Goal: Task Accomplishment & Management: Manage account settings

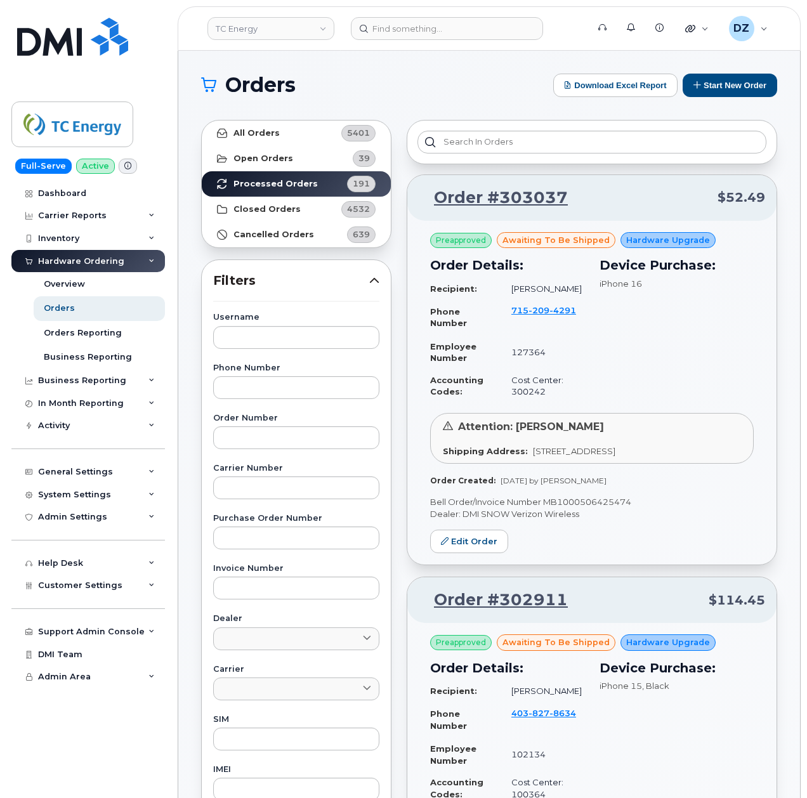
scroll to position [1793, 0]
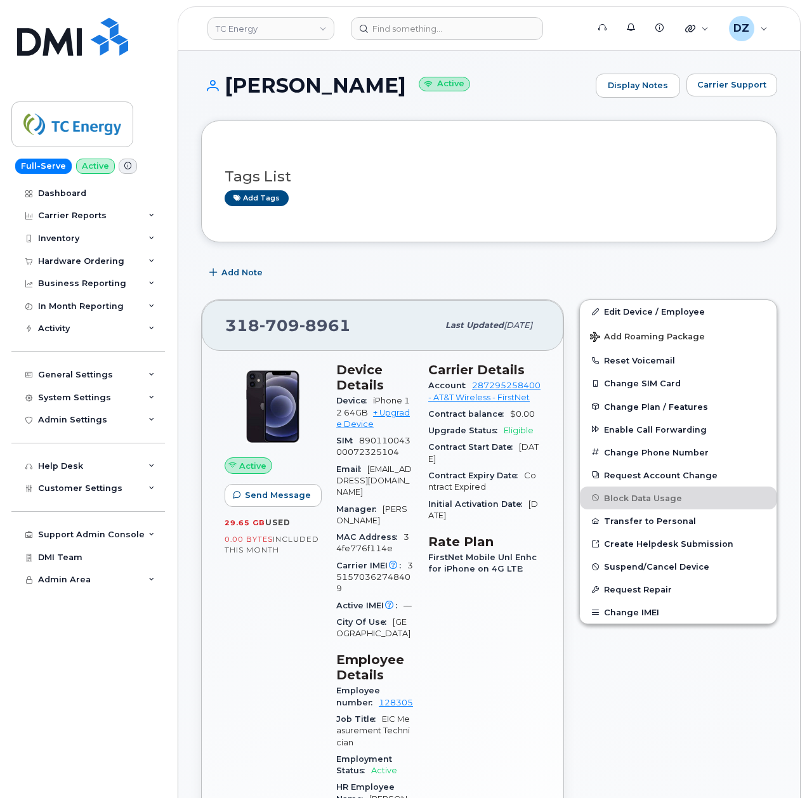
scroll to position [1184, 0]
click at [412, 38] on input at bounding box center [447, 28] width 192 height 23
paste input "701-471-0519"
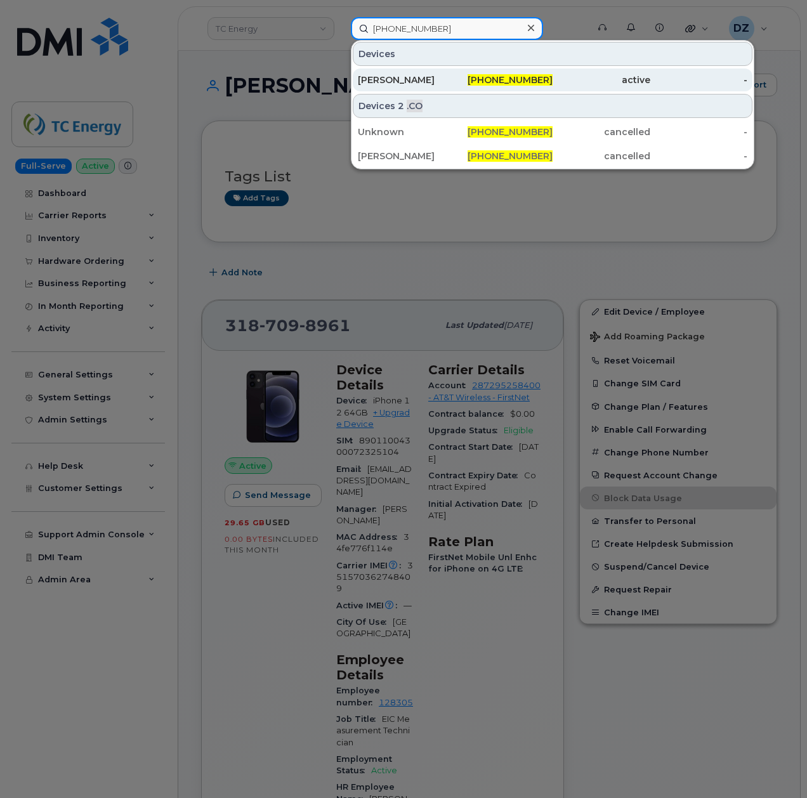
type input "701-471-0519"
click at [466, 79] on div "701-471-0519" at bounding box center [505, 80] width 98 height 13
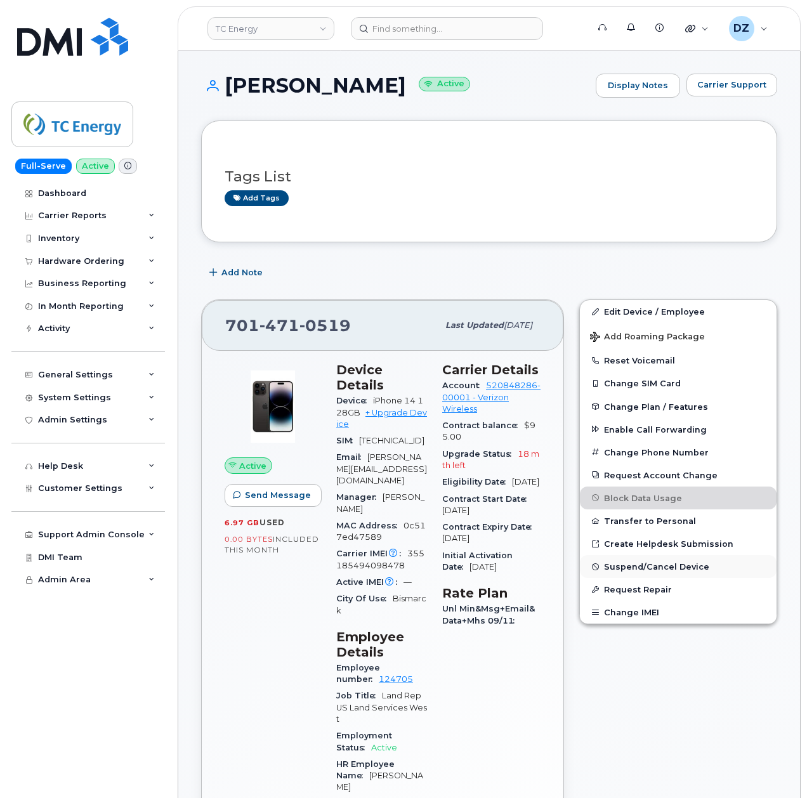
click at [669, 567] on span "Suspend/Cancel Device" at bounding box center [656, 567] width 105 height 10
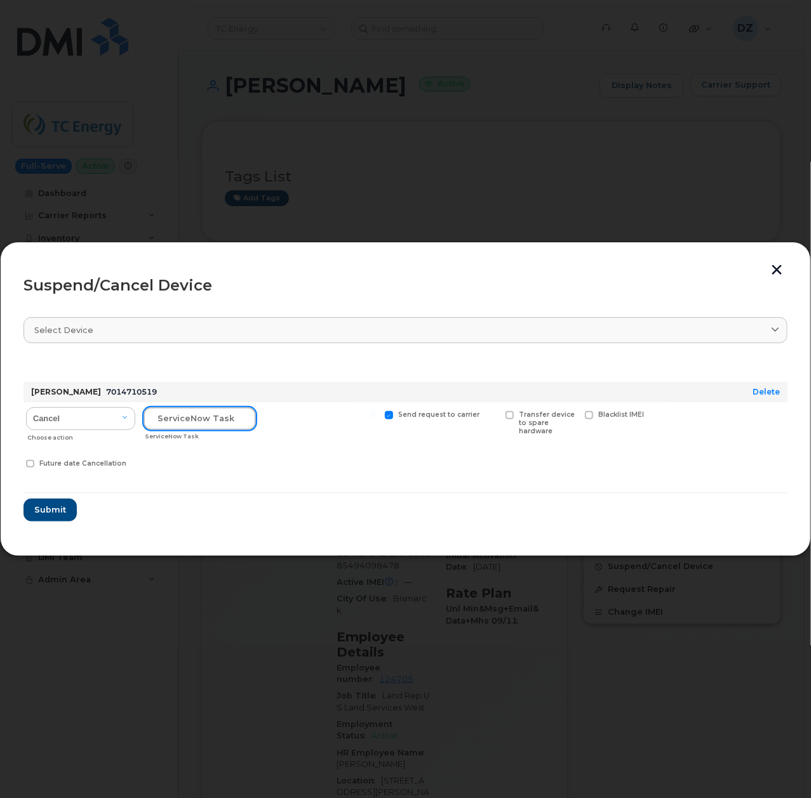
click at [191, 414] on input "text" at bounding box center [199, 418] width 112 height 23
paste input "SCTASK0699638"
type input "SCTASK0699638"
click at [387, 416] on span at bounding box center [389, 415] width 8 height 8
click at [376, 416] on input "Send request to carrier" at bounding box center [372, 414] width 6 height 6
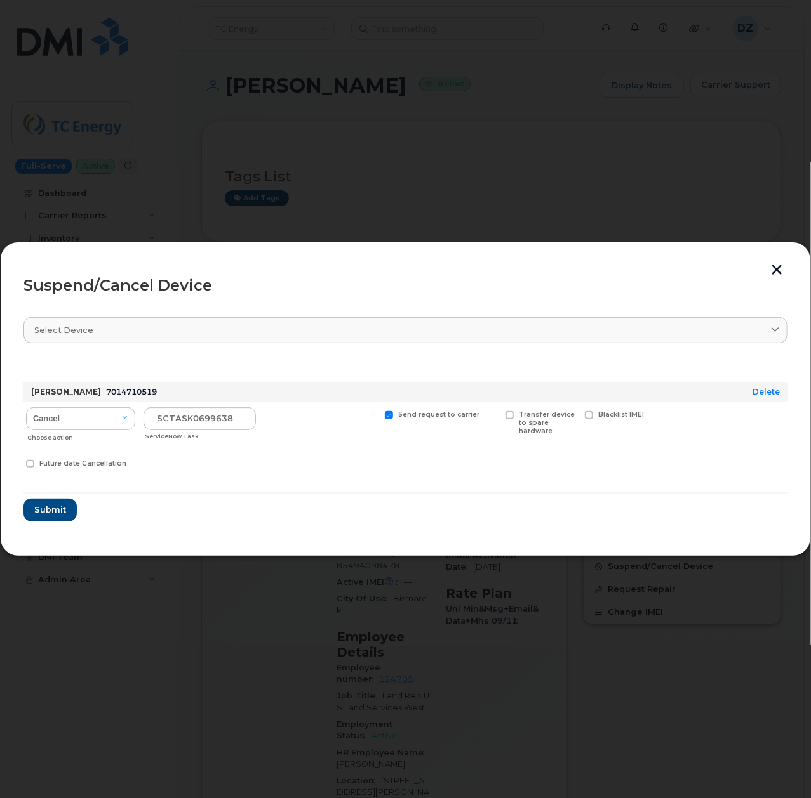
checkbox input "false"
click at [41, 512] on span "Submit" at bounding box center [50, 510] width 32 height 12
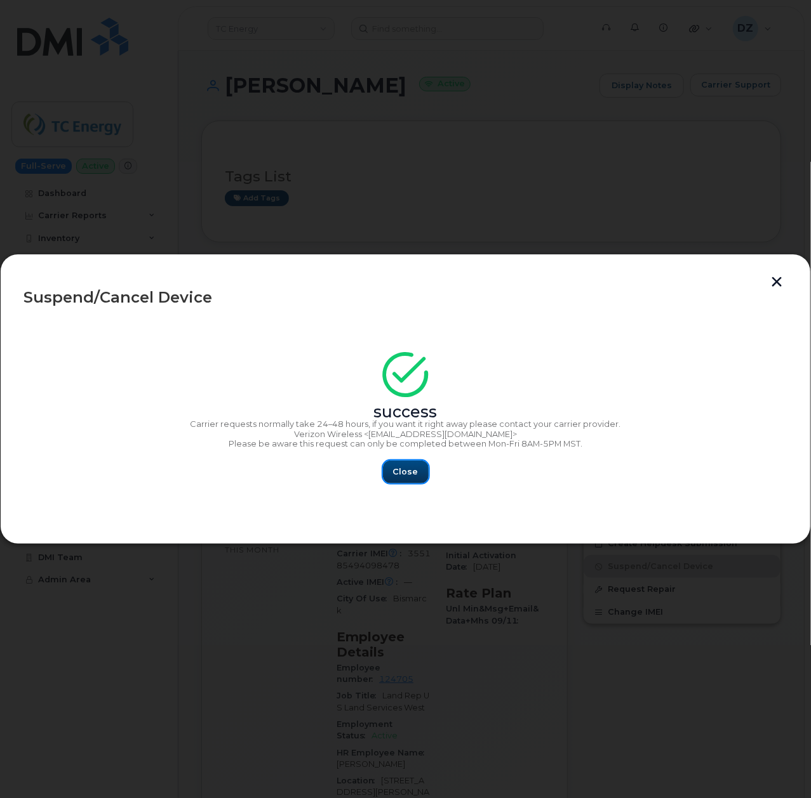
click at [397, 473] on span "Close" at bounding box center [405, 472] width 25 height 12
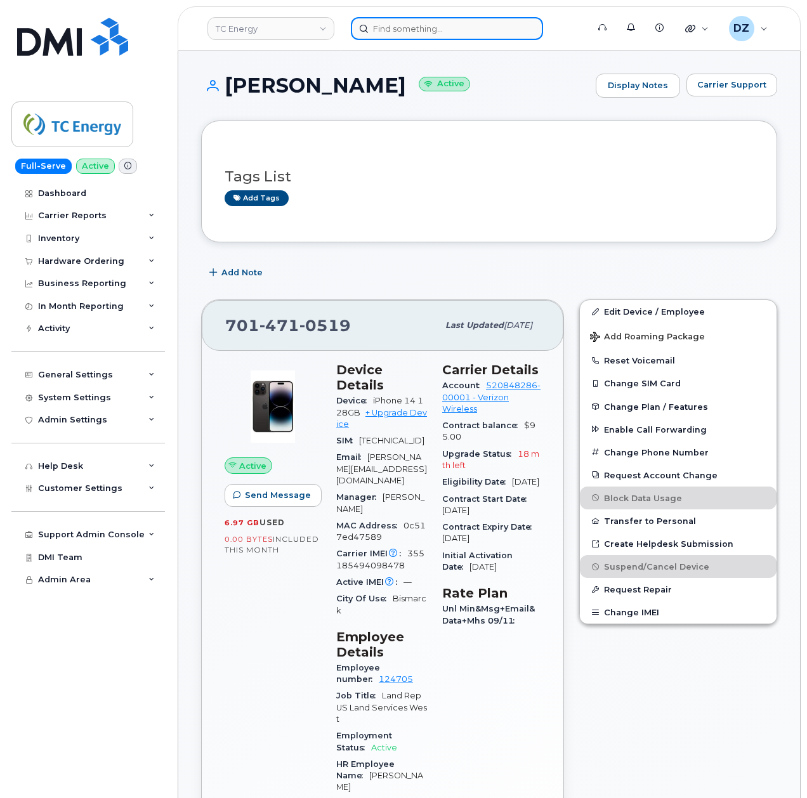
click at [372, 32] on input at bounding box center [447, 28] width 192 height 23
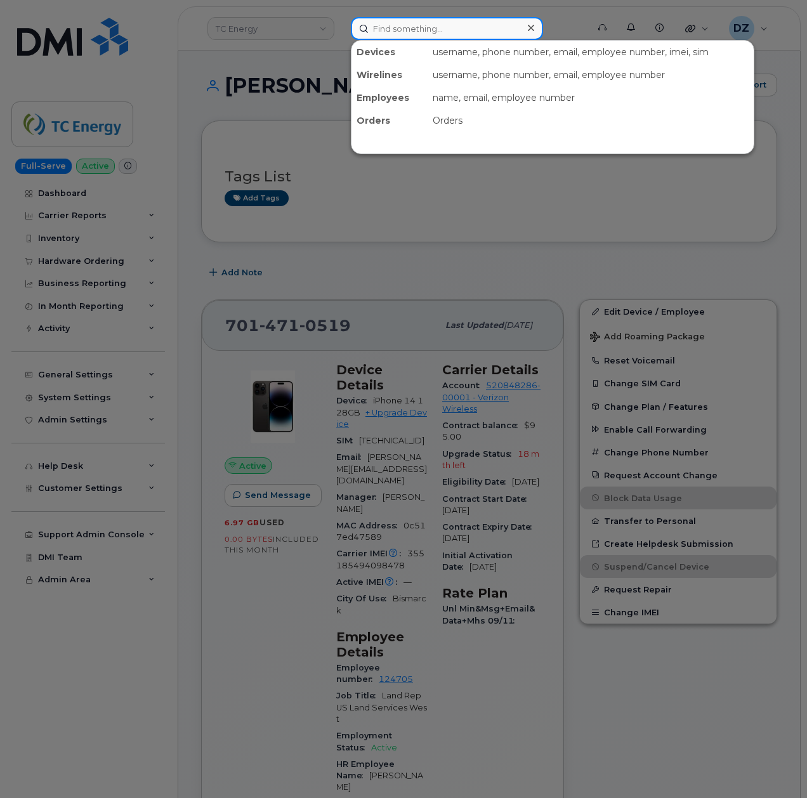
paste input "[PERSON_NAME]"
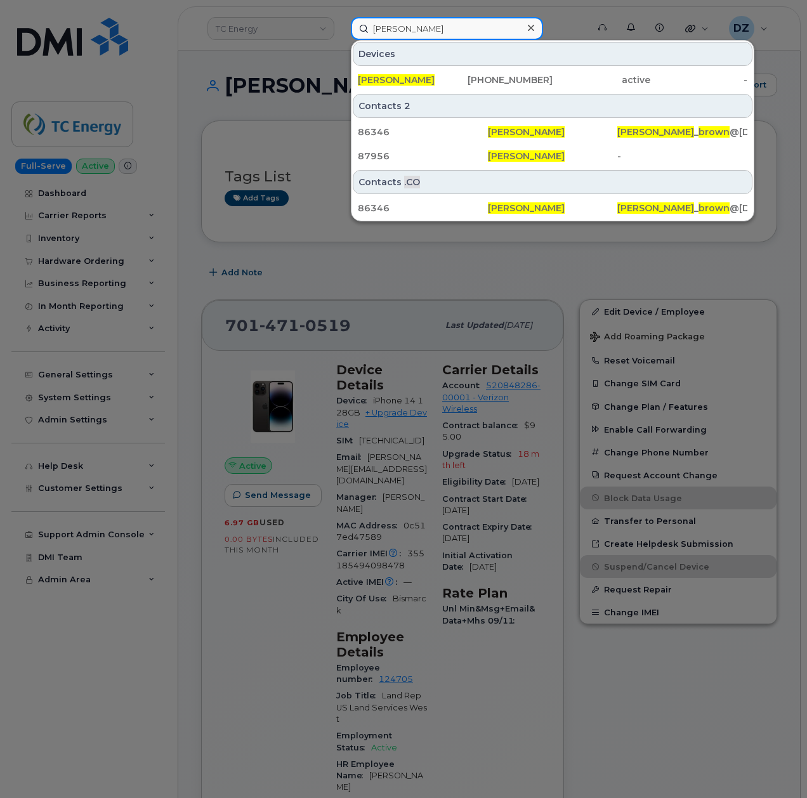
type input "[PERSON_NAME]"
click at [421, 77] on div "[PERSON_NAME]" at bounding box center [407, 80] width 98 height 13
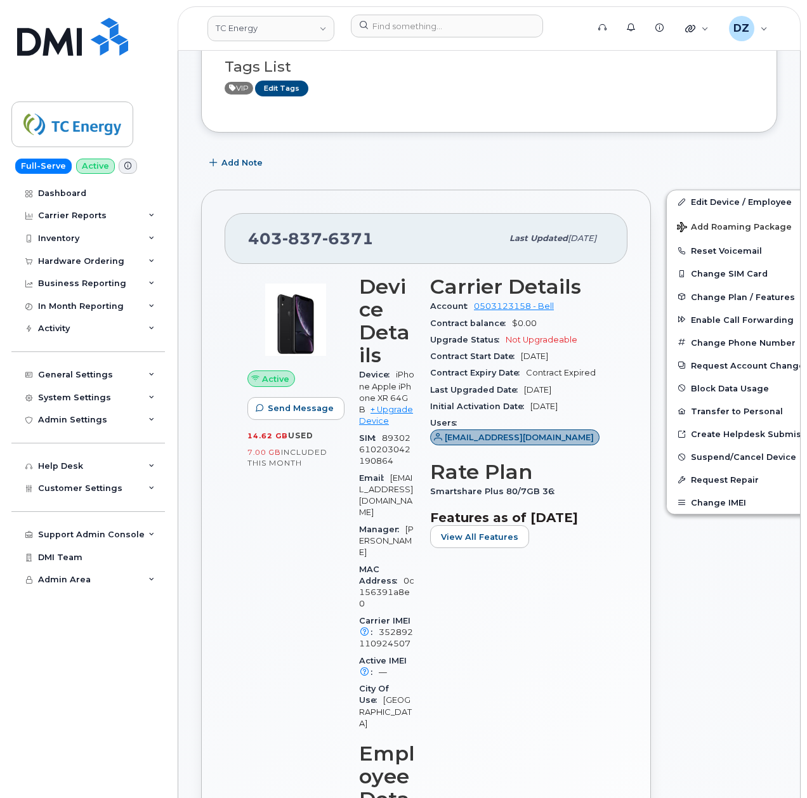
scroll to position [254, 0]
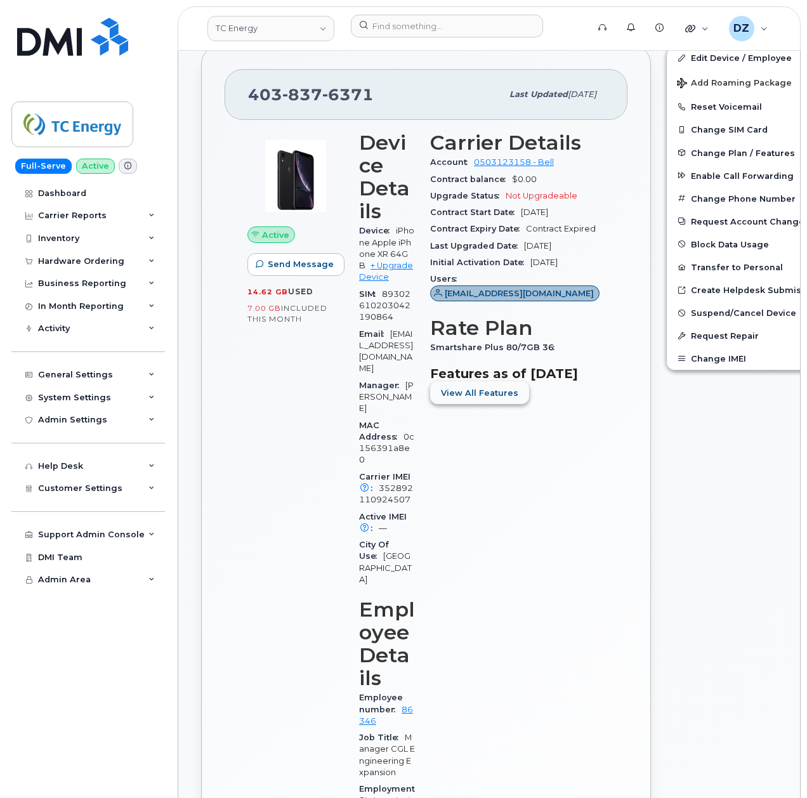
click at [508, 399] on span "View All Features" at bounding box center [479, 393] width 77 height 12
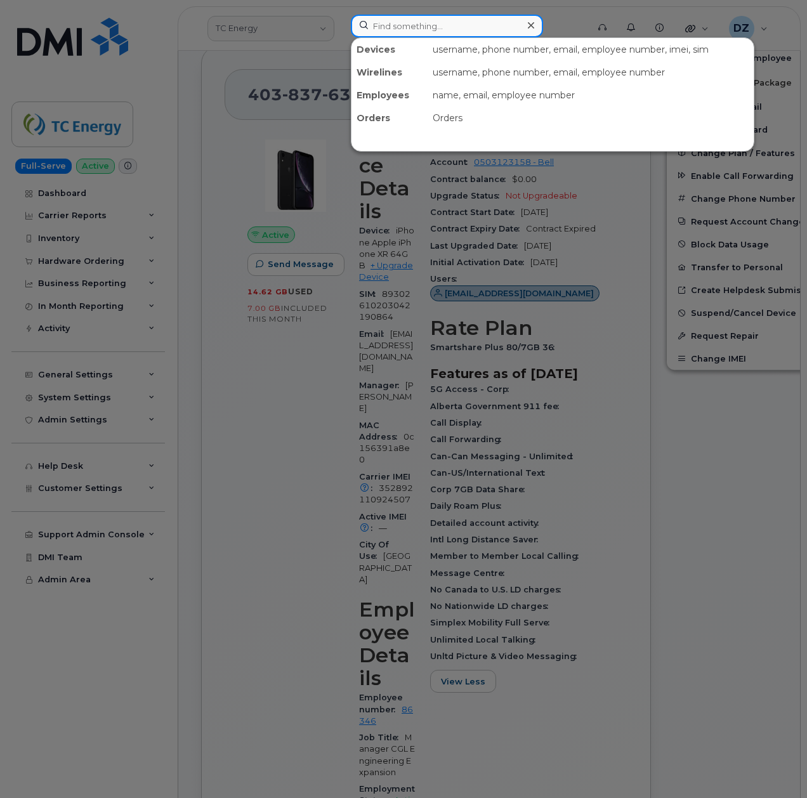
click at [404, 22] on input at bounding box center [447, 26] width 192 height 23
paste input "[PERSON_NAME]"
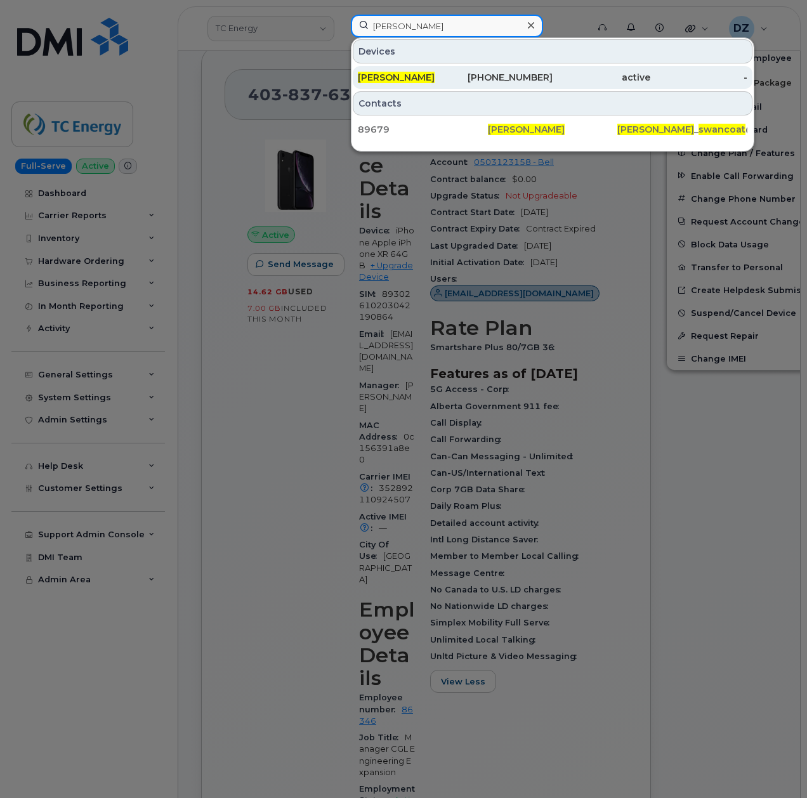
type input "[PERSON_NAME]"
click at [447, 77] on div "[PERSON_NAME]" at bounding box center [407, 77] width 98 height 13
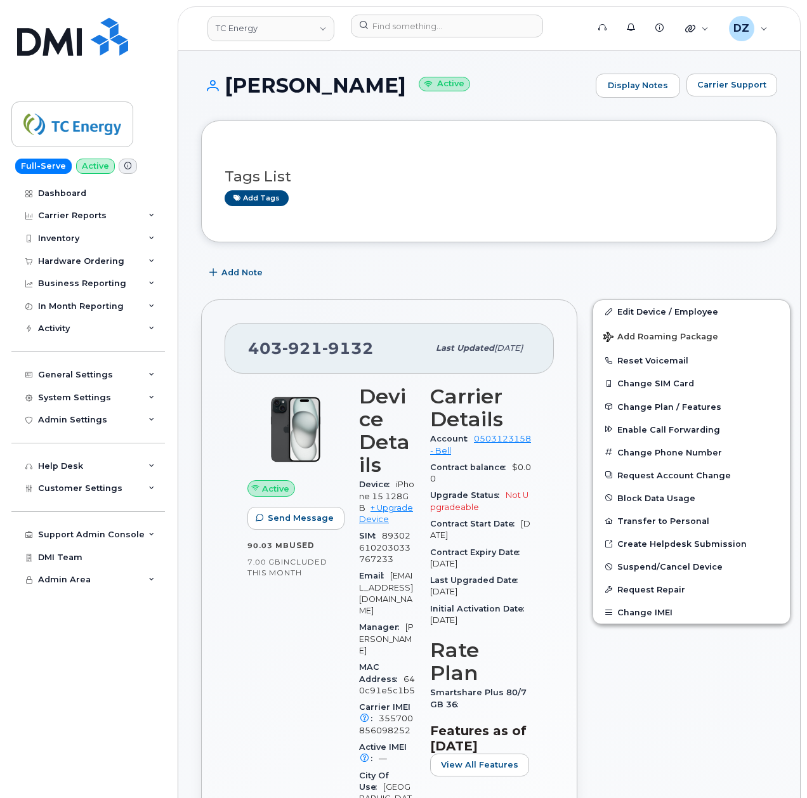
drag, startPoint x: 445, startPoint y: 77, endPoint x: 348, endPoint y: 282, distance: 226.3
click at [348, 282] on div "Add Note" at bounding box center [489, 273] width 576 height 23
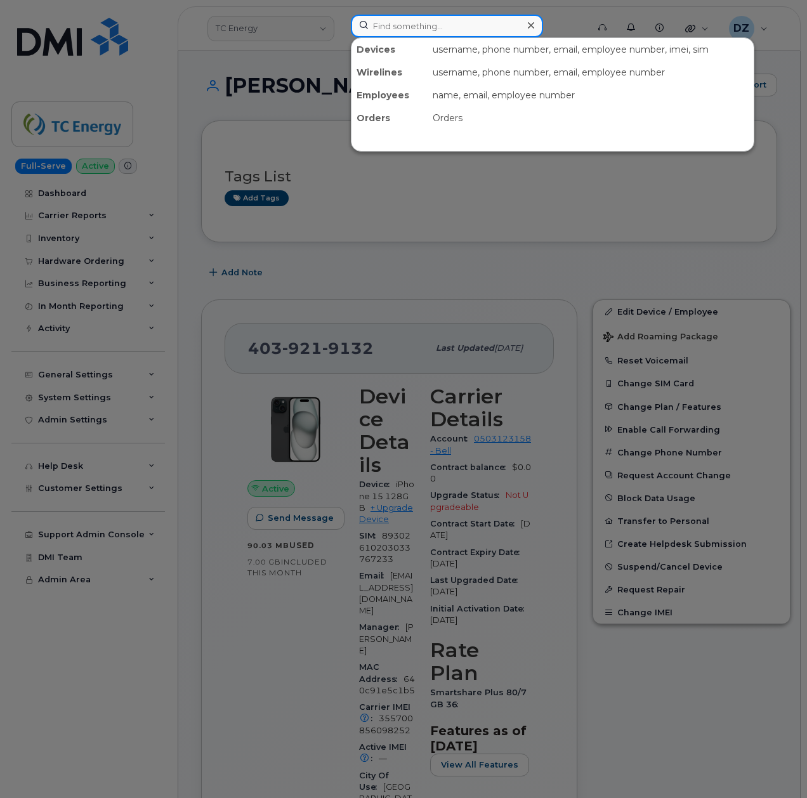
click at [429, 33] on input at bounding box center [447, 26] width 192 height 23
paste input "[PERSON_NAME]"
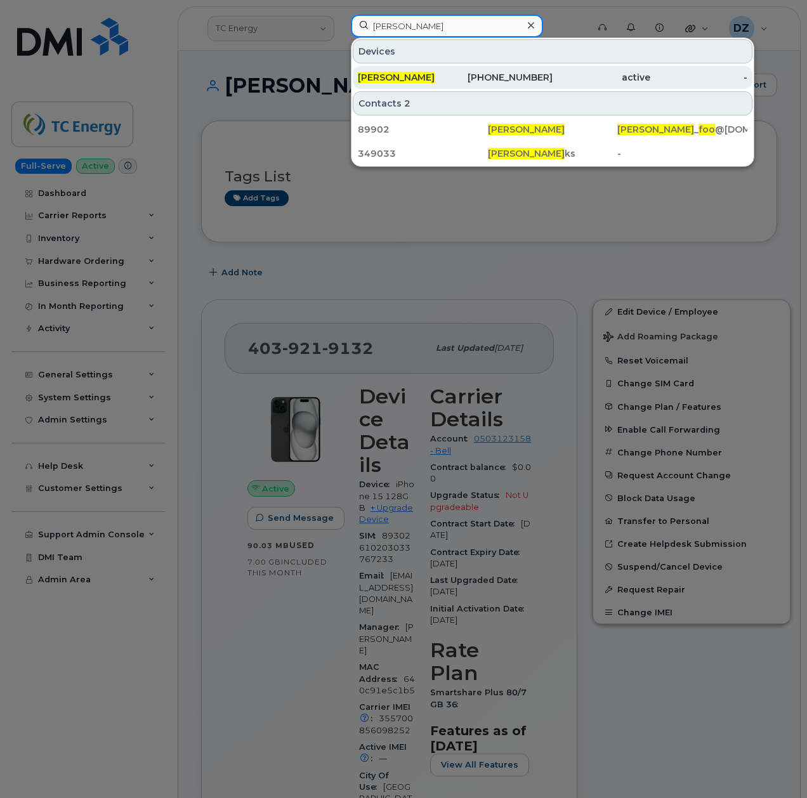
type input "[PERSON_NAME]"
click at [462, 77] on div "403-831-3910" at bounding box center [505, 77] width 98 height 13
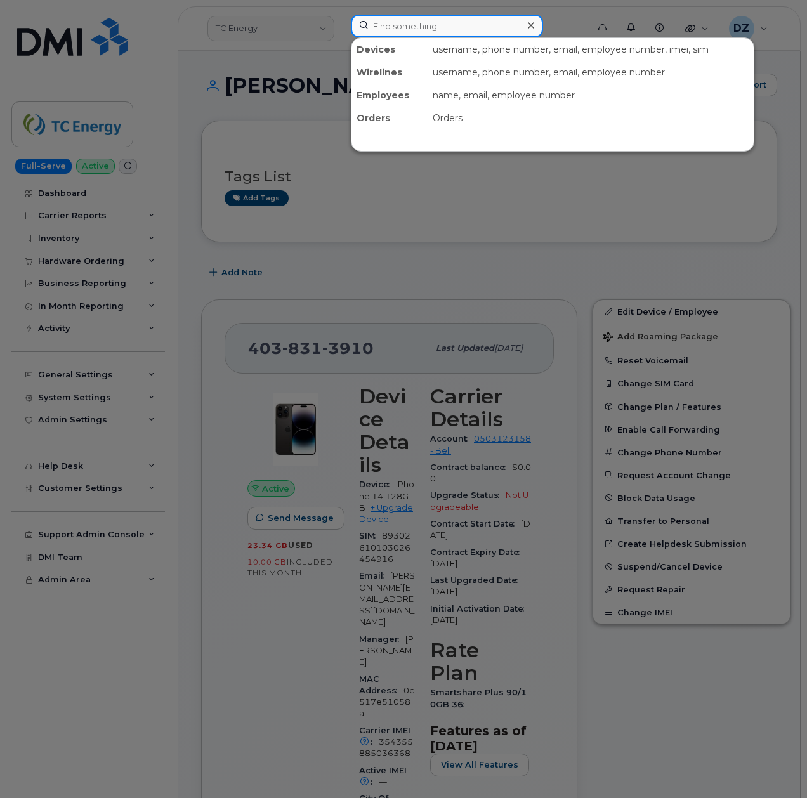
click at [440, 15] on input at bounding box center [447, 26] width 192 height 23
paste input "Arden Oh"
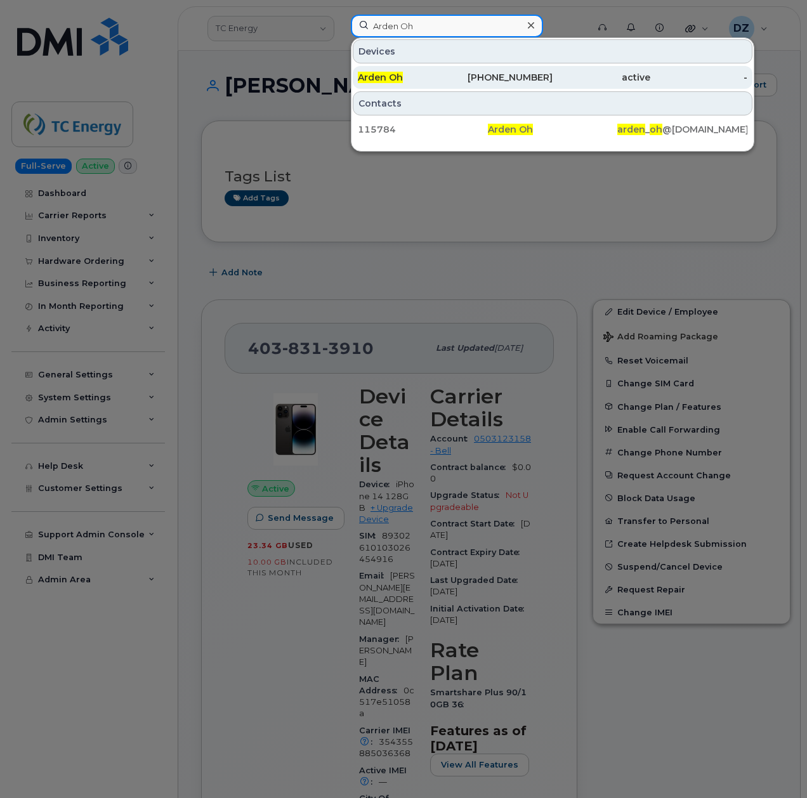
type input "Arden Oh"
click at [462, 74] on div "403-836-2371" at bounding box center [505, 77] width 98 height 13
